Goal: Information Seeking & Learning: Learn about a topic

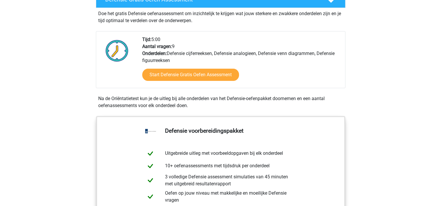
scroll to position [204, 0]
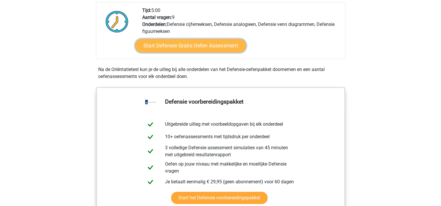
click at [199, 46] on link "Start Defensie Gratis Oefen Assessment" at bounding box center [190, 46] width 111 height 14
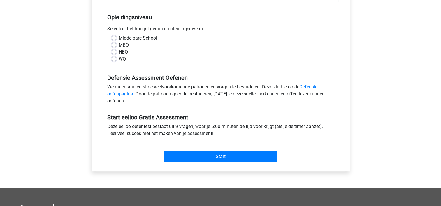
scroll to position [117, 0]
click at [119, 43] on label "MBO" at bounding box center [124, 44] width 10 height 7
click at [114, 43] on input "MBO" at bounding box center [114, 44] width 5 height 6
radio input "true"
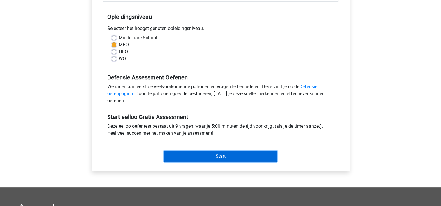
click at [219, 156] on input "Start" at bounding box center [220, 156] width 113 height 11
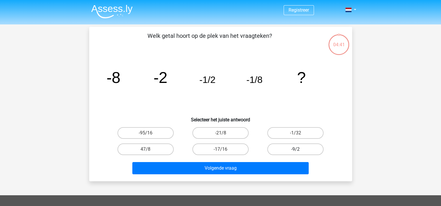
click at [289, 150] on label "-9/2" at bounding box center [295, 150] width 56 height 12
click at [295, 150] on input "-9/2" at bounding box center [297, 151] width 4 height 4
radio input "true"
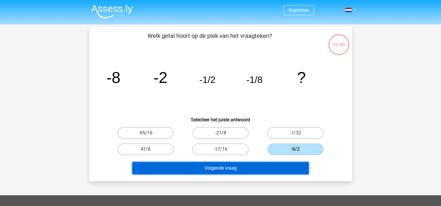
click at [252, 166] on button "Volgende vraag" at bounding box center [220, 168] width 176 height 12
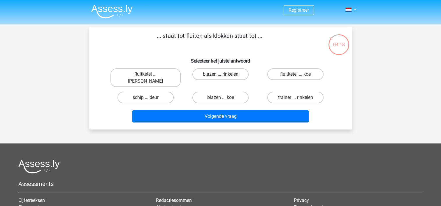
click at [205, 76] on label "blazen ... rinkelen" at bounding box center [220, 74] width 56 height 12
click at [220, 76] on input "blazen ... rinkelen" at bounding box center [222, 76] width 4 height 4
radio input "true"
click at [159, 74] on label "fluitketel ... luiden" at bounding box center [145, 77] width 70 height 19
click at [149, 74] on input "fluitketel ... luiden" at bounding box center [147, 76] width 4 height 4
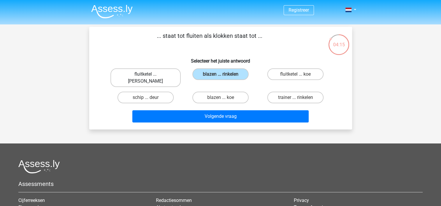
radio input "true"
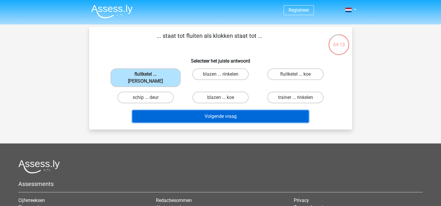
click at [197, 110] on button "Volgende vraag" at bounding box center [220, 116] width 176 height 12
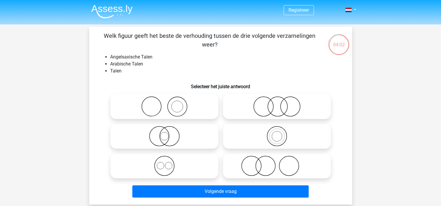
scroll to position [29, 0]
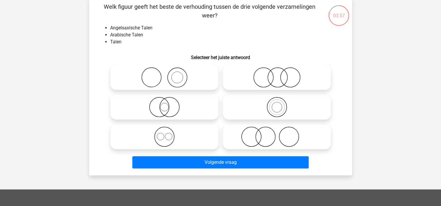
click at [265, 74] on icon at bounding box center [276, 77] width 103 height 20
click at [277, 74] on input "radio" at bounding box center [279, 73] width 4 height 4
radio input "true"
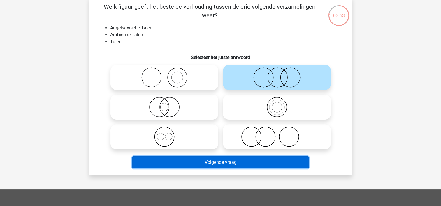
click at [222, 163] on button "Volgende vraag" at bounding box center [220, 162] width 176 height 12
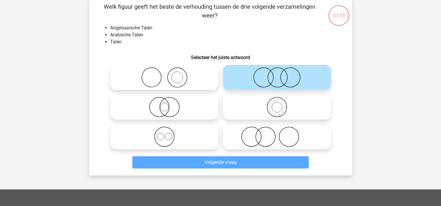
scroll to position [27, 0]
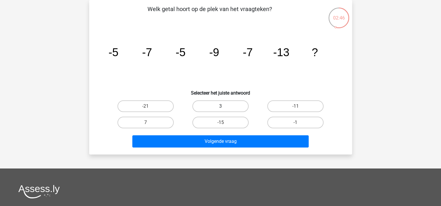
click at [225, 105] on label "3" at bounding box center [220, 107] width 56 height 12
click at [224, 106] on input "3" at bounding box center [222, 108] width 4 height 4
radio input "true"
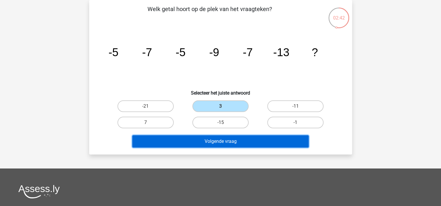
click at [218, 141] on button "Volgende vraag" at bounding box center [220, 141] width 176 height 12
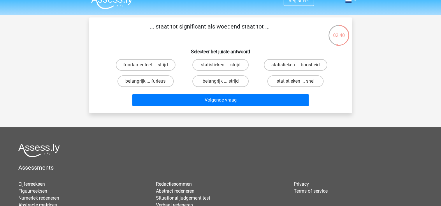
scroll to position [0, 0]
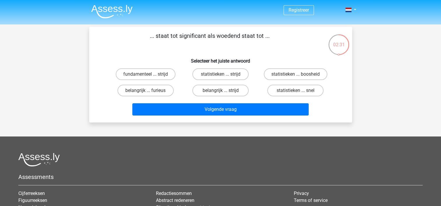
click at [148, 75] on input "fundamenteel ... strijd" at bounding box center [147, 76] width 4 height 4
radio input "true"
click at [164, 91] on label "belangrijk ... furieus" at bounding box center [145, 91] width 56 height 12
click at [149, 91] on input "belangrijk ... furieus" at bounding box center [147, 93] width 4 height 4
radio input "true"
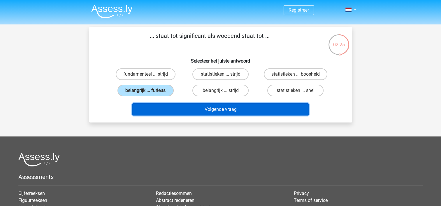
click at [228, 111] on button "Volgende vraag" at bounding box center [220, 109] width 176 height 12
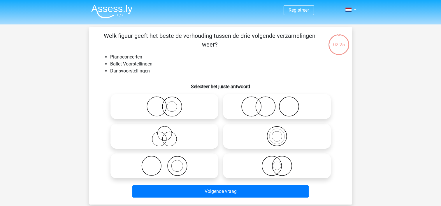
scroll to position [27, 0]
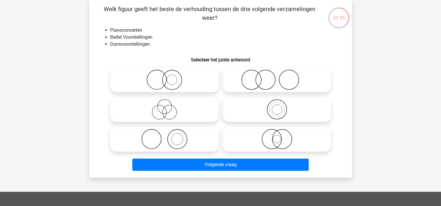
click at [186, 136] on icon at bounding box center [164, 139] width 103 height 20
click at [168, 136] on input "radio" at bounding box center [166, 135] width 4 height 4
radio input "true"
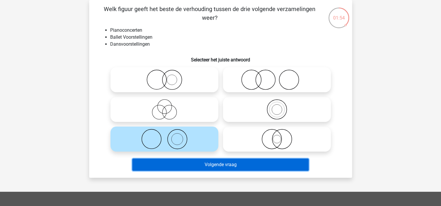
click at [220, 165] on button "Volgende vraag" at bounding box center [220, 165] width 176 height 12
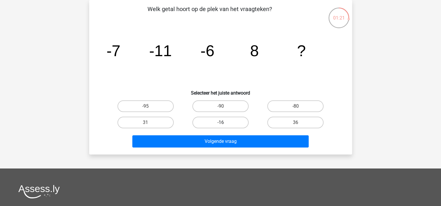
click at [230, 123] on label "-16" at bounding box center [220, 123] width 56 height 12
click at [224, 123] on input "-16" at bounding box center [222, 125] width 4 height 4
radio input "true"
click at [292, 124] on label "36" at bounding box center [295, 123] width 56 height 12
click at [295, 124] on input "36" at bounding box center [297, 125] width 4 height 4
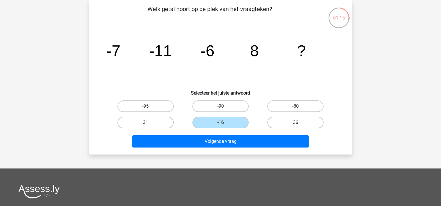
radio input "true"
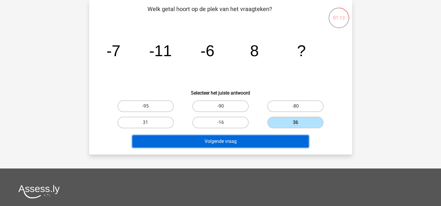
click at [241, 144] on button "Volgende vraag" at bounding box center [220, 141] width 176 height 12
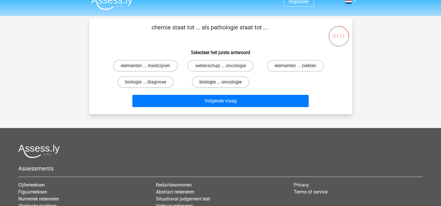
scroll to position [0, 0]
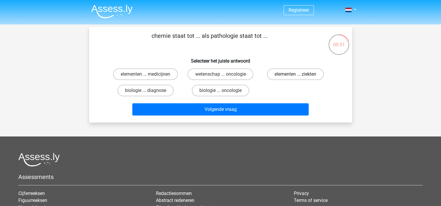
click at [296, 76] on input "elementen ... ziekten" at bounding box center [297, 76] width 4 height 4
radio input "true"
click at [262, 101] on div "Volgende vraag" at bounding box center [220, 108] width 244 height 19
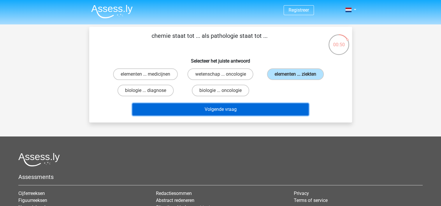
click at [262, 111] on button "Volgende vraag" at bounding box center [220, 109] width 176 height 12
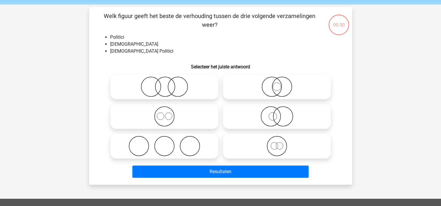
scroll to position [27, 0]
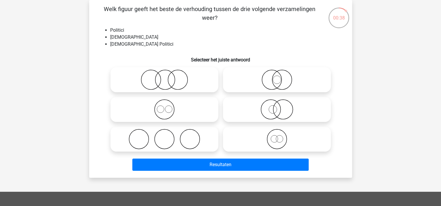
click at [189, 84] on icon at bounding box center [164, 80] width 103 height 20
click at [168, 77] on input "radio" at bounding box center [166, 75] width 4 height 4
radio input "true"
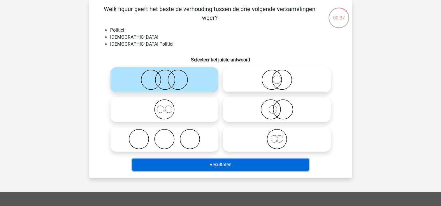
click at [241, 165] on button "Resultaten" at bounding box center [220, 165] width 176 height 12
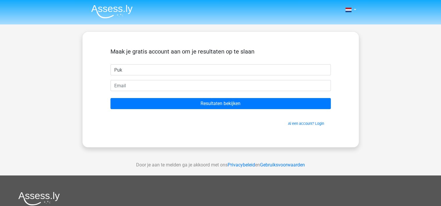
type input "Puk"
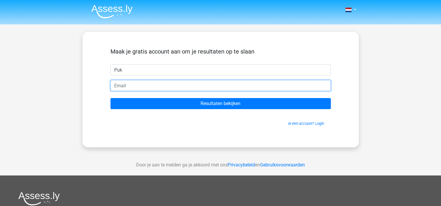
click at [146, 88] on input "email" at bounding box center [220, 85] width 220 height 11
type input "[EMAIL_ADDRESS][DOMAIN_NAME]"
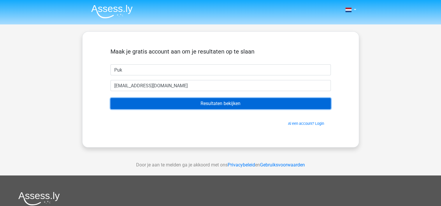
click at [212, 105] on input "Resultaten bekijken" at bounding box center [220, 103] width 220 height 11
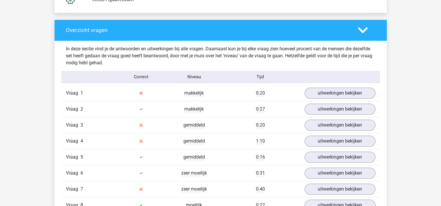
scroll to position [612, 0]
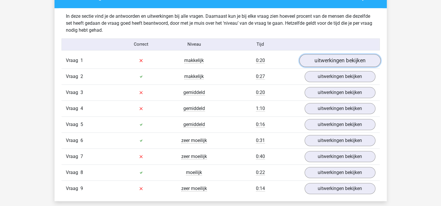
click at [327, 62] on link "uitwerkingen bekijken" at bounding box center [339, 60] width 81 height 13
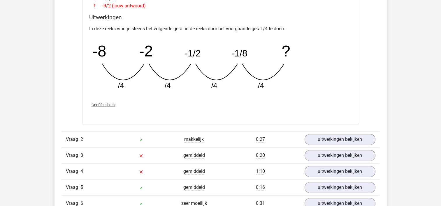
scroll to position [816, 0]
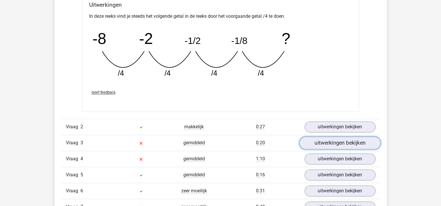
click at [334, 142] on link "uitwerkingen bekijken" at bounding box center [339, 143] width 81 height 13
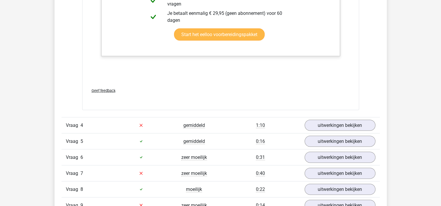
scroll to position [1253, 0]
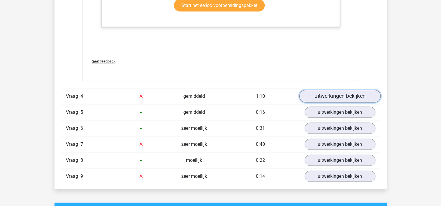
click at [323, 96] on link "uitwerkingen bekijken" at bounding box center [339, 96] width 81 height 13
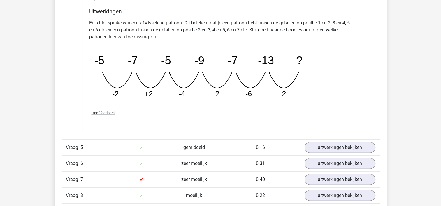
scroll to position [1515, 0]
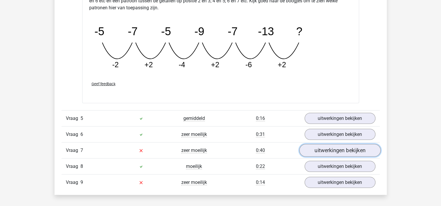
click at [319, 149] on link "uitwerkingen bekijken" at bounding box center [339, 151] width 81 height 13
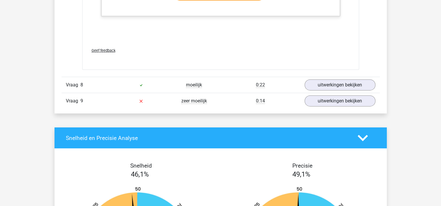
scroll to position [1952, 0]
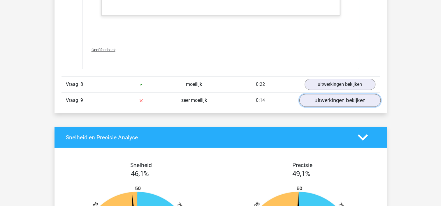
click at [314, 97] on link "uitwerkingen bekijken" at bounding box center [339, 100] width 81 height 13
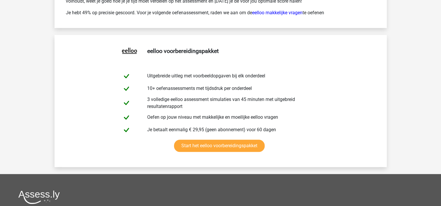
scroll to position [2651, 0]
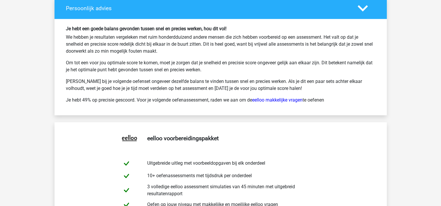
drag, startPoint x: 403, startPoint y: 63, endPoint x: 392, endPoint y: 63, distance: 10.5
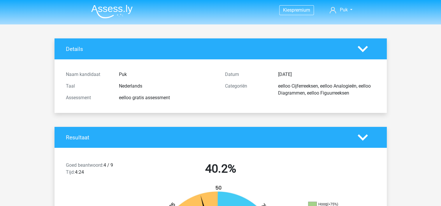
drag, startPoint x: 316, startPoint y: 91, endPoint x: 321, endPoint y: 91, distance: 5.2
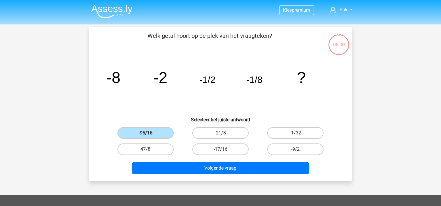
scroll to position [27, 0]
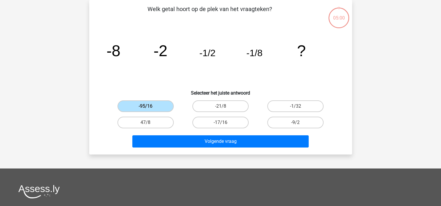
drag, startPoint x: 312, startPoint y: 92, endPoint x: 318, endPoint y: 96, distance: 7.2
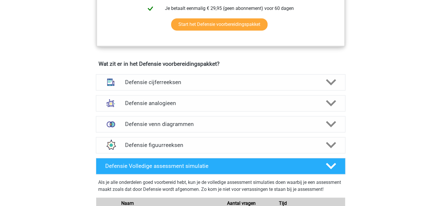
scroll to position [379, 0]
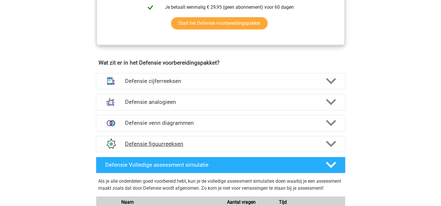
click at [329, 140] on icon at bounding box center [331, 144] width 10 height 10
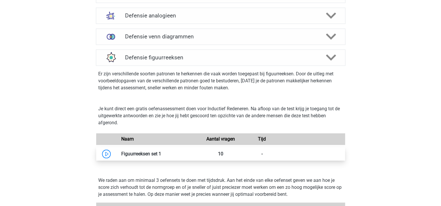
scroll to position [466, 0]
click at [161, 154] on link at bounding box center [161, 153] width 0 height 6
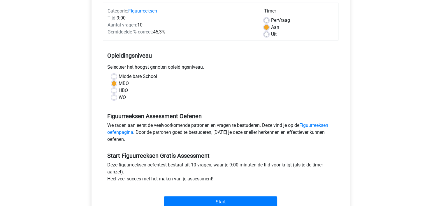
scroll to position [87, 0]
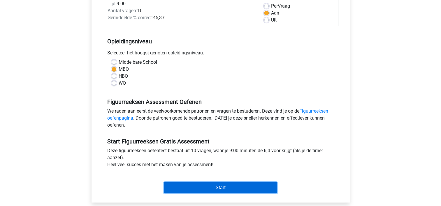
click at [233, 184] on input "Start" at bounding box center [220, 187] width 113 height 11
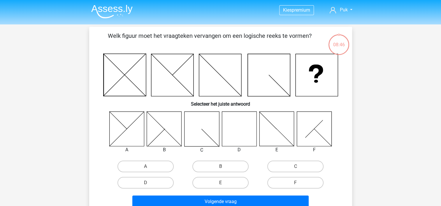
click at [149, 183] on input "D" at bounding box center [147, 185] width 4 height 4
radio input "true"
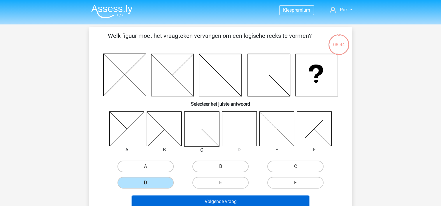
click at [184, 202] on button "Volgende vraag" at bounding box center [220, 202] width 176 height 12
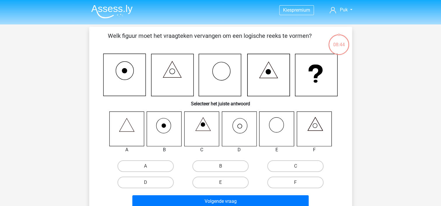
scroll to position [27, 0]
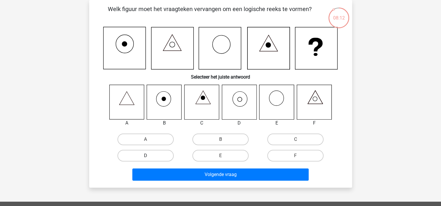
click at [154, 155] on label "D" at bounding box center [145, 156] width 56 height 12
click at [149, 156] on input "D" at bounding box center [147, 158] width 4 height 4
radio input "true"
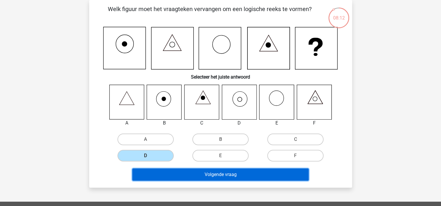
click at [175, 175] on button "Volgende vraag" at bounding box center [220, 175] width 176 height 12
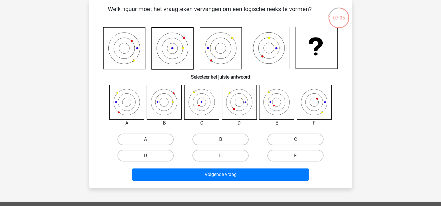
click at [292, 141] on label "C" at bounding box center [295, 140] width 56 height 12
click at [295, 141] on input "C" at bounding box center [297, 142] width 4 height 4
radio input "true"
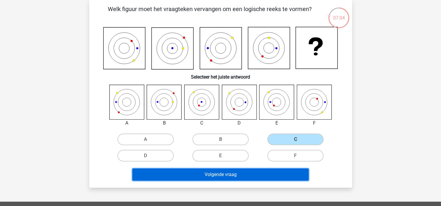
click at [260, 174] on button "Volgende vraag" at bounding box center [220, 175] width 176 height 12
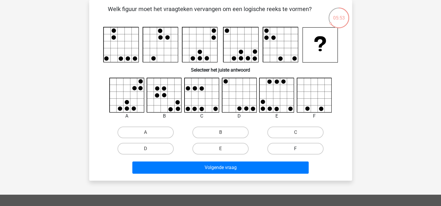
click at [300, 146] on label "F" at bounding box center [295, 149] width 56 height 12
click at [299, 149] on input "F" at bounding box center [297, 151] width 4 height 4
radio input "true"
click at [281, 158] on div "Volgende vraag" at bounding box center [220, 166] width 244 height 19
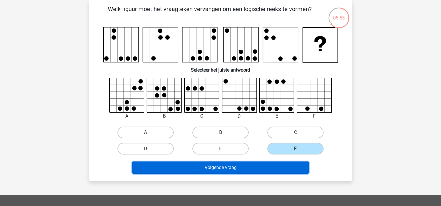
click at [282, 164] on button "Volgende vraag" at bounding box center [220, 168] width 176 height 12
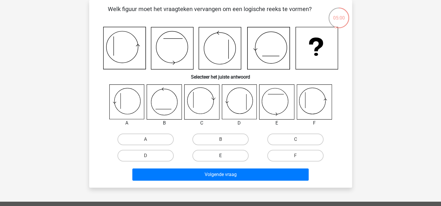
click at [229, 155] on label "E" at bounding box center [220, 156] width 56 height 12
click at [224, 156] on input "E" at bounding box center [222, 158] width 4 height 4
radio input "true"
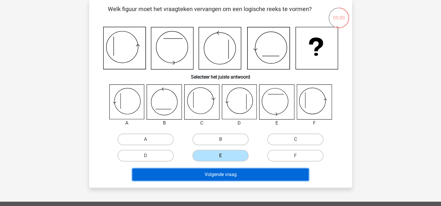
click at [233, 172] on button "Volgende vraag" at bounding box center [220, 175] width 176 height 12
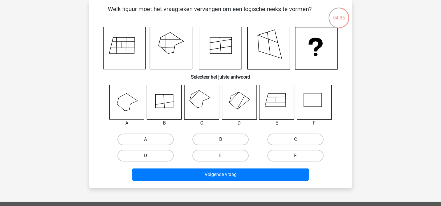
click at [265, 102] on icon at bounding box center [276, 102] width 35 height 35
click at [156, 152] on label "D" at bounding box center [145, 156] width 56 height 12
click at [149, 156] on input "D" at bounding box center [147, 158] width 4 height 4
radio input "true"
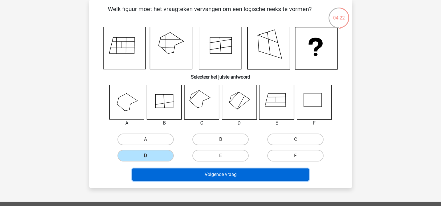
click at [204, 176] on button "Volgende vraag" at bounding box center [220, 175] width 176 height 12
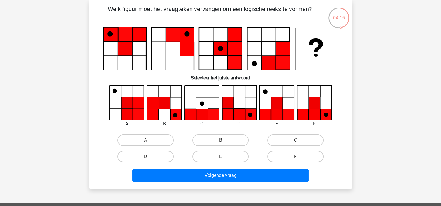
click at [224, 160] on input "E" at bounding box center [222, 159] width 4 height 4
radio input "true"
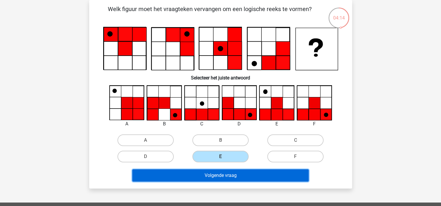
click at [224, 174] on button "Volgende vraag" at bounding box center [220, 176] width 176 height 12
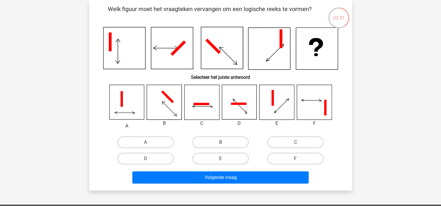
click at [323, 101] on icon at bounding box center [314, 102] width 35 height 35
click at [296, 159] on input "F" at bounding box center [297, 161] width 4 height 4
radio input "true"
click at [275, 168] on div "Volgende vraag" at bounding box center [220, 176] width 244 height 19
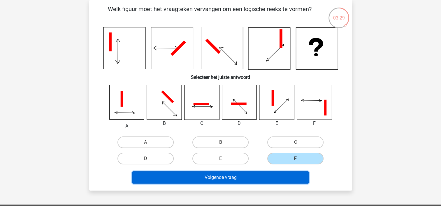
click at [273, 176] on button "Volgende vraag" at bounding box center [220, 178] width 176 height 12
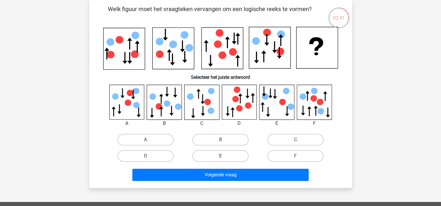
click at [220, 160] on label "E" at bounding box center [220, 156] width 56 height 12
click at [220, 160] on input "E" at bounding box center [222, 158] width 4 height 4
radio input "true"
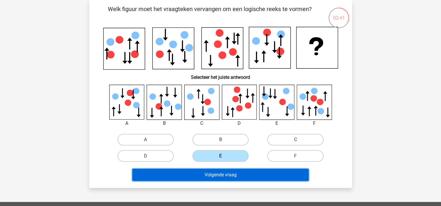
click at [224, 172] on button "Volgende vraag" at bounding box center [220, 175] width 176 height 12
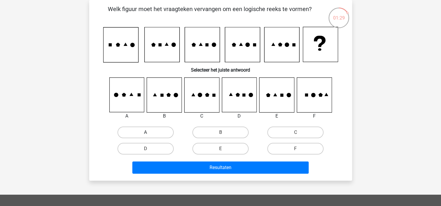
click at [150, 131] on label "A" at bounding box center [145, 133] width 56 height 12
click at [149, 133] on input "A" at bounding box center [147, 135] width 4 height 4
radio input "true"
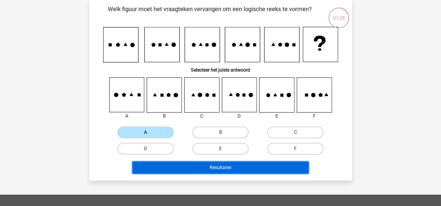
click at [209, 165] on button "Resultaten" at bounding box center [220, 168] width 176 height 12
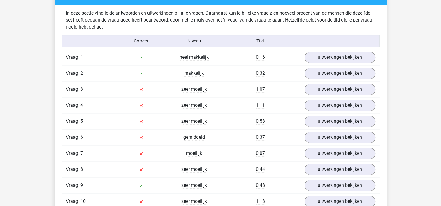
scroll to position [466, 0]
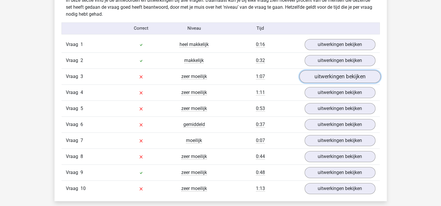
click at [322, 78] on link "uitwerkingen bekijken" at bounding box center [339, 76] width 81 height 13
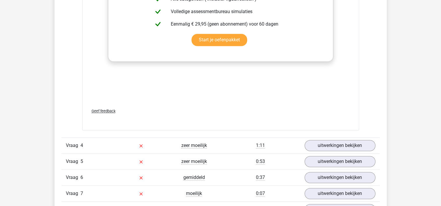
scroll to position [932, 0]
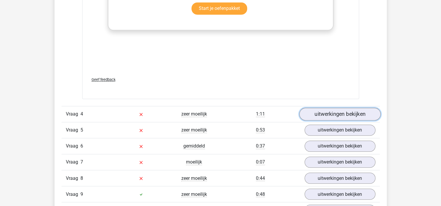
click at [349, 115] on link "uitwerkingen bekijken" at bounding box center [339, 114] width 81 height 13
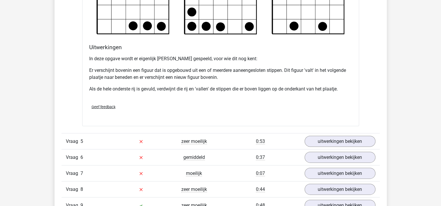
scroll to position [1282, 0]
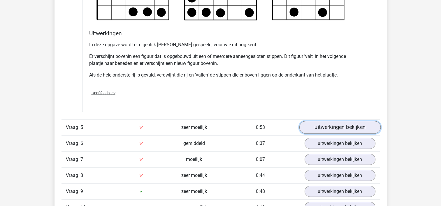
click at [334, 129] on link "uitwerkingen bekijken" at bounding box center [339, 127] width 81 height 13
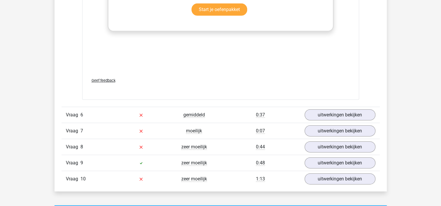
scroll to position [1836, 0]
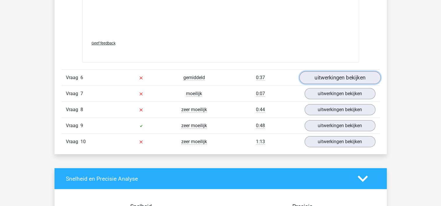
click at [343, 78] on link "uitwerkingen bekijken" at bounding box center [339, 77] width 81 height 13
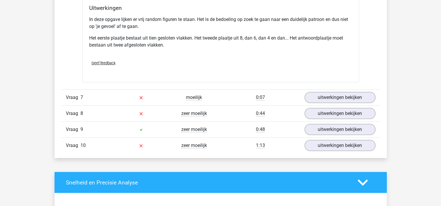
scroll to position [2185, 0]
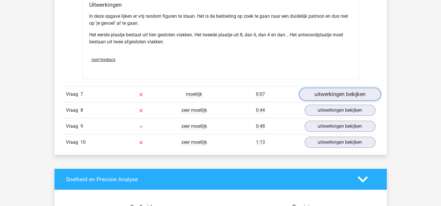
click at [342, 97] on link "uitwerkingen bekijken" at bounding box center [339, 94] width 81 height 13
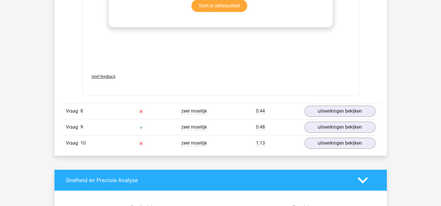
scroll to position [2710, 0]
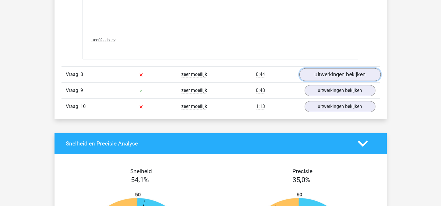
click at [330, 77] on link "uitwerkingen bekijken" at bounding box center [339, 74] width 81 height 13
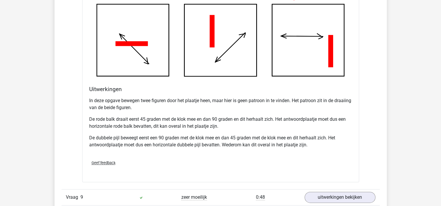
scroll to position [3059, 0]
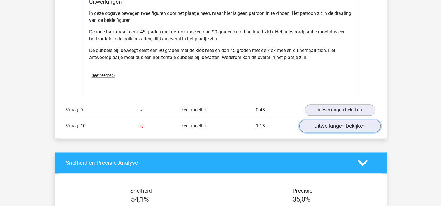
click at [334, 128] on link "uitwerkingen bekijken" at bounding box center [339, 126] width 81 height 13
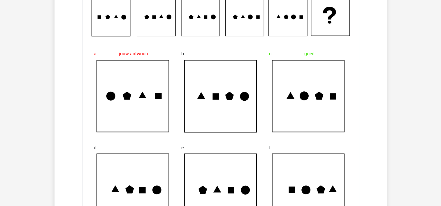
scroll to position [3205, 0]
